Goal: Navigation & Orientation: Find specific page/section

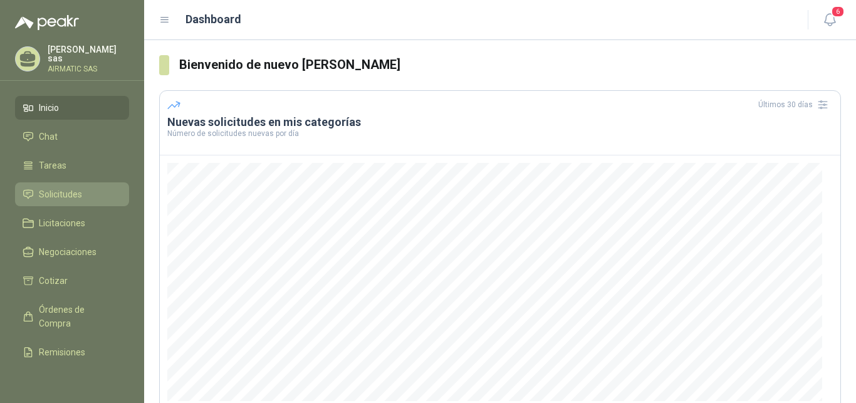
click at [62, 187] on span "Solicitudes" at bounding box center [60, 194] width 43 height 14
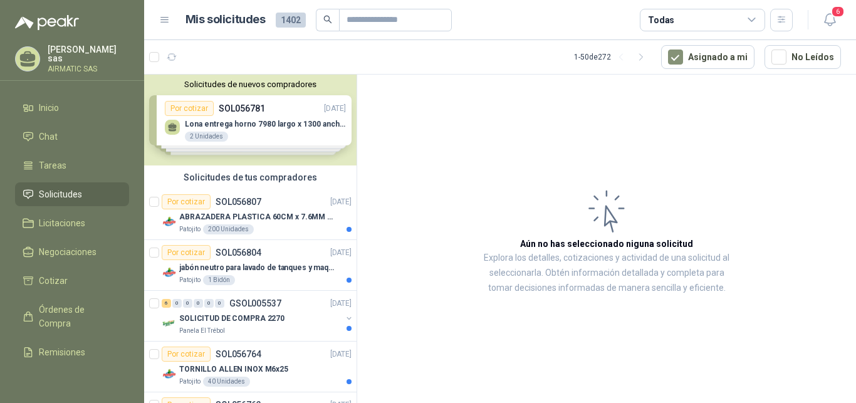
click at [83, 53] on p "[PERSON_NAME]" at bounding box center [88, 54] width 81 height 18
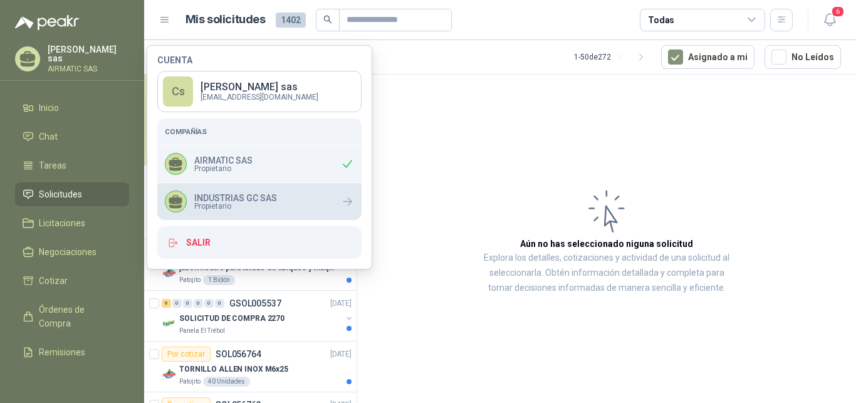
click at [293, 194] on div "INDUSTRIAS GC SAS Propietario" at bounding box center [259, 201] width 204 height 37
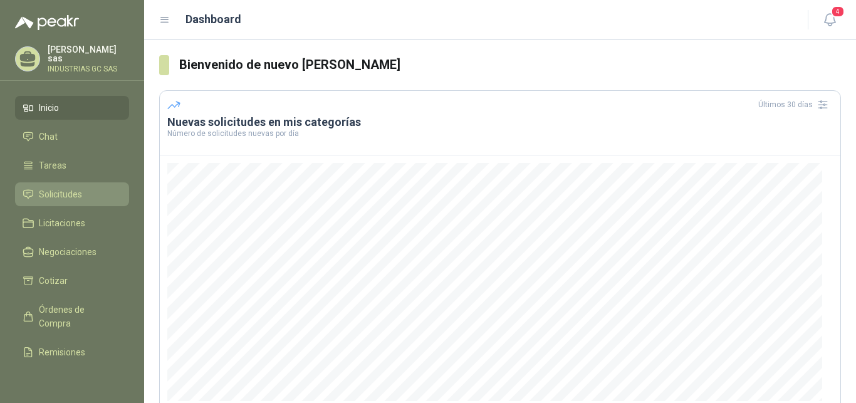
click at [66, 193] on span "Solicitudes" at bounding box center [60, 194] width 43 height 14
